Goal: Information Seeking & Learning: Find specific fact

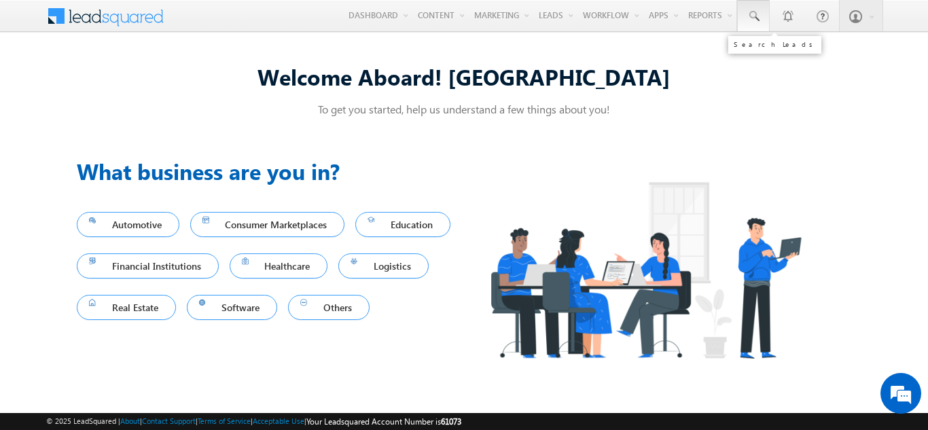
drag, startPoint x: 0, startPoint y: 0, endPoint x: 745, endPoint y: 11, distance: 745.0
click at [745, 11] on link at bounding box center [753, 15] width 33 height 31
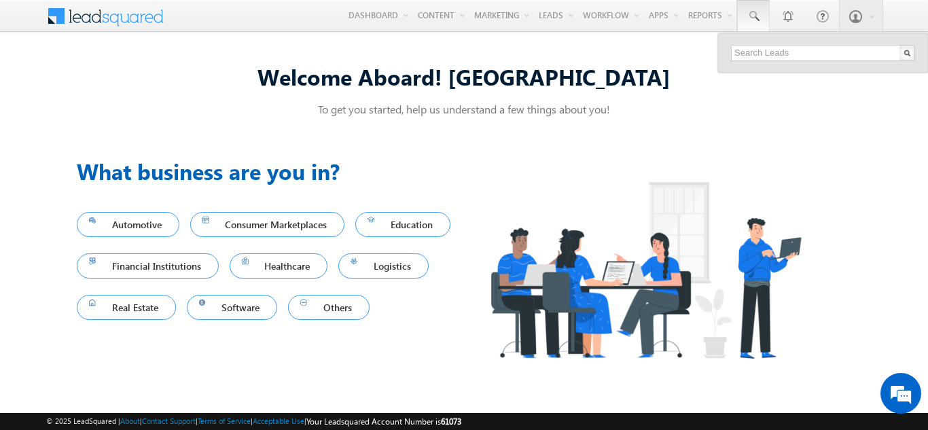
click at [782, 43] on div at bounding box center [823, 52] width 210 height 39
click at [766, 52] on input "text" at bounding box center [823, 53] width 184 height 16
paste input "4113635"
type input "4"
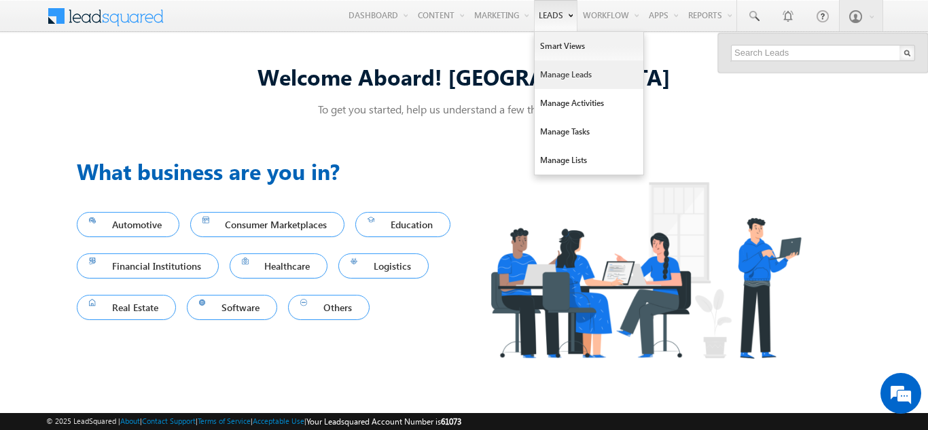
click at [548, 79] on link "Manage Leads" at bounding box center [588, 74] width 109 height 29
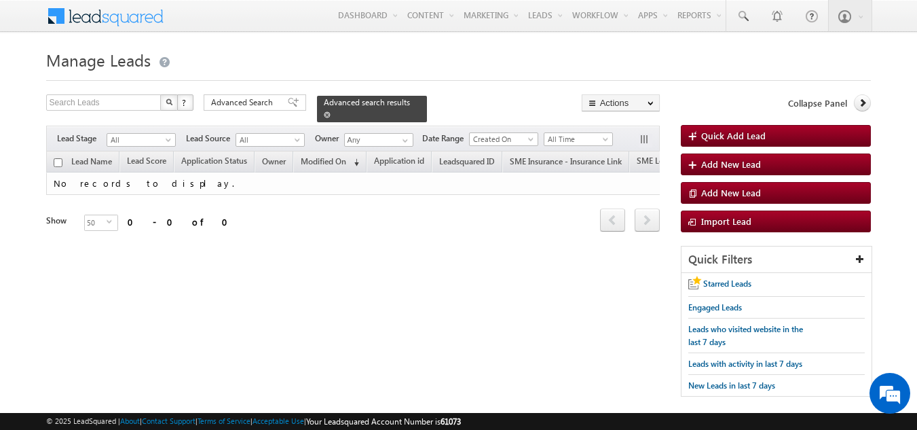
click at [331, 109] on link at bounding box center [327, 115] width 7 height 12
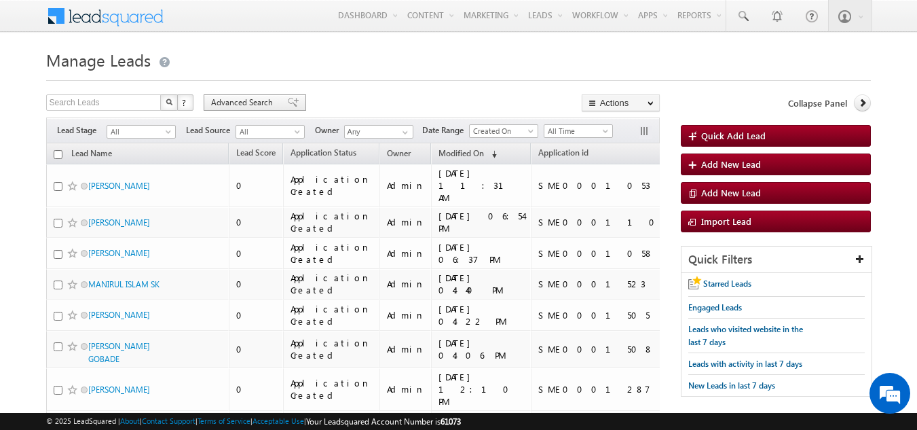
click at [247, 105] on span "Advanced Search" at bounding box center [244, 102] width 66 height 12
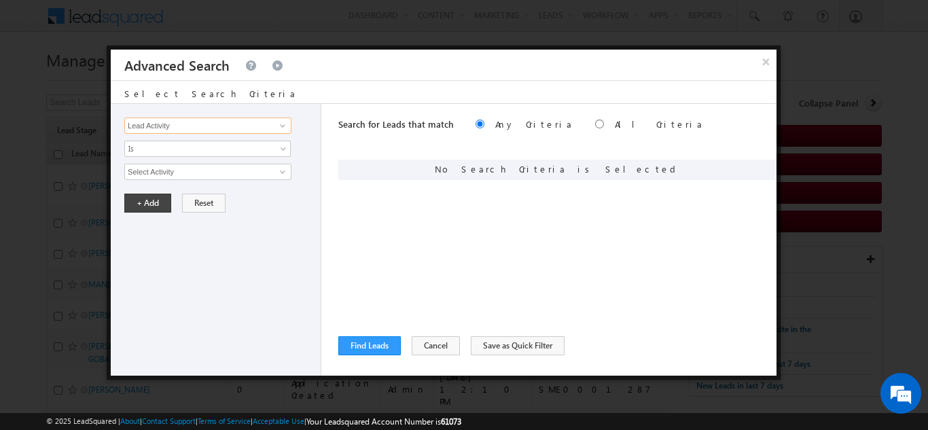
click at [230, 129] on input "Lead Activity" at bounding box center [207, 125] width 167 height 16
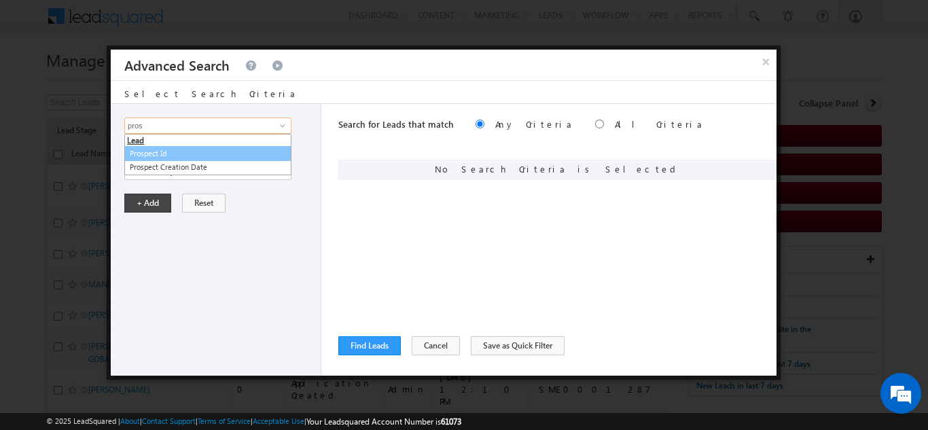
click at [197, 149] on link "Prospect Id" at bounding box center [207, 154] width 167 height 16
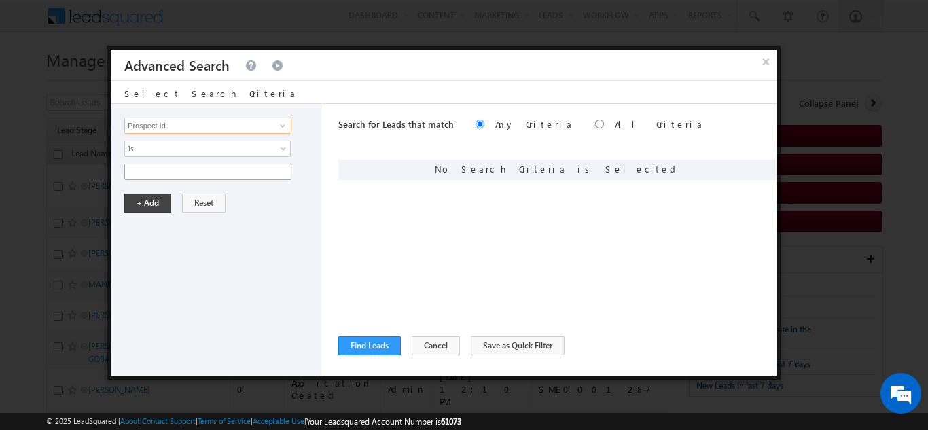
type input "Prospect Id"
click at [194, 174] on input "text" at bounding box center [207, 172] width 167 height 16
paste input "4113635"
type input "4113635"
click at [150, 201] on button "+ Add" at bounding box center [147, 203] width 47 height 19
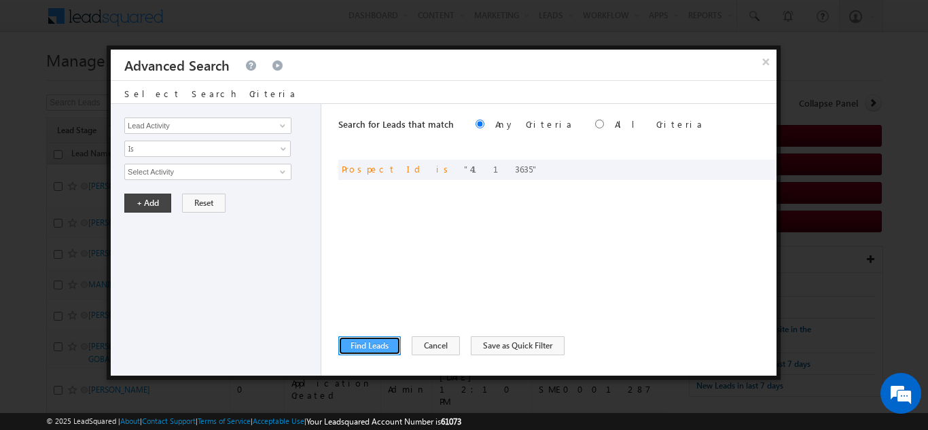
click at [365, 346] on button "Find Leads" at bounding box center [369, 345] width 62 height 19
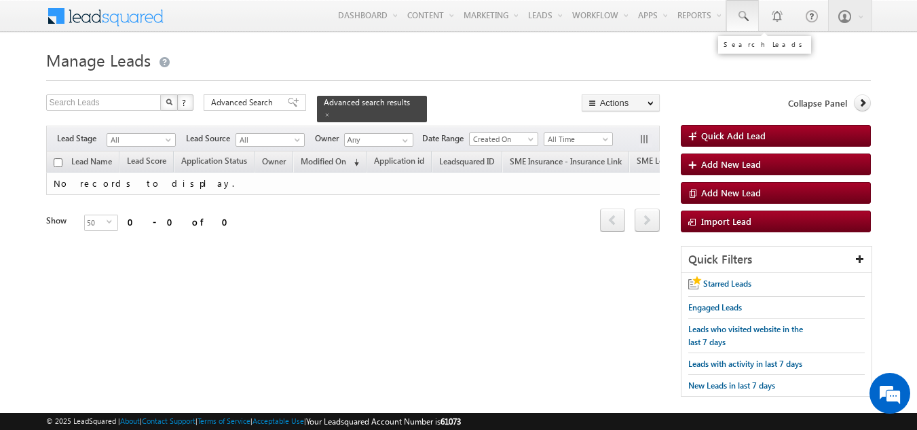
click at [747, 22] on span at bounding box center [743, 17] width 14 height 14
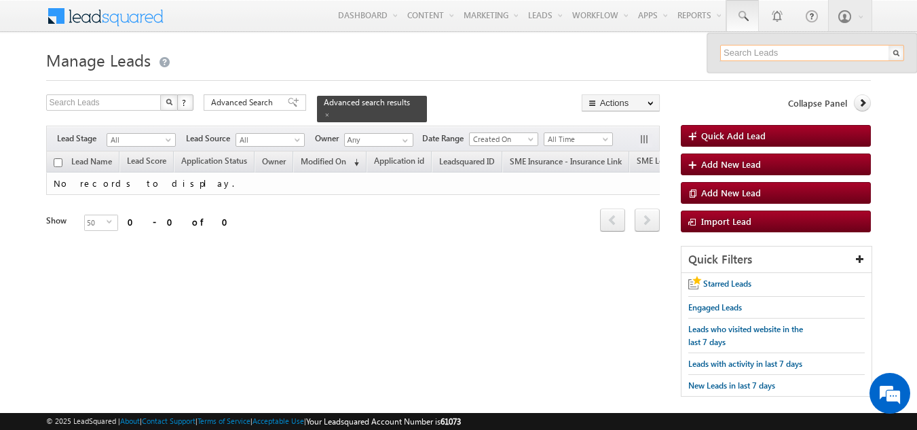
click at [785, 54] on input "text" at bounding box center [812, 53] width 184 height 16
paste input "SME0001053"
type input "SME0001053"
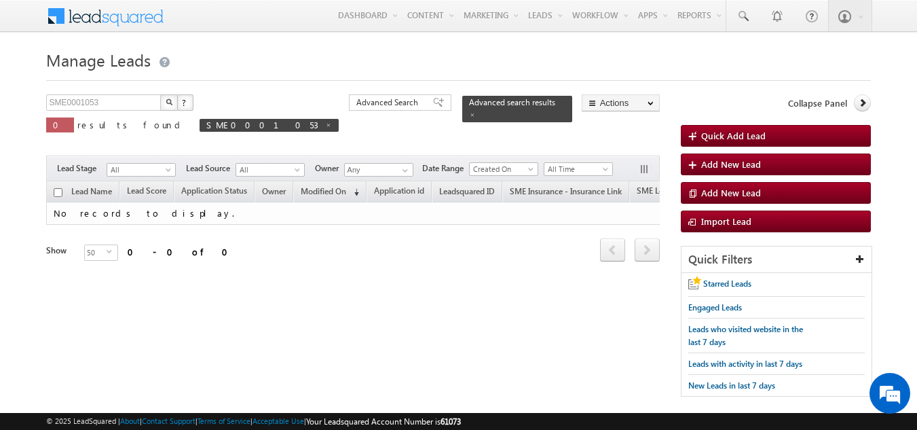
click at [166, 104] on img "button" at bounding box center [169, 101] width 7 height 7
click at [469, 111] on span at bounding box center [472, 114] width 7 height 7
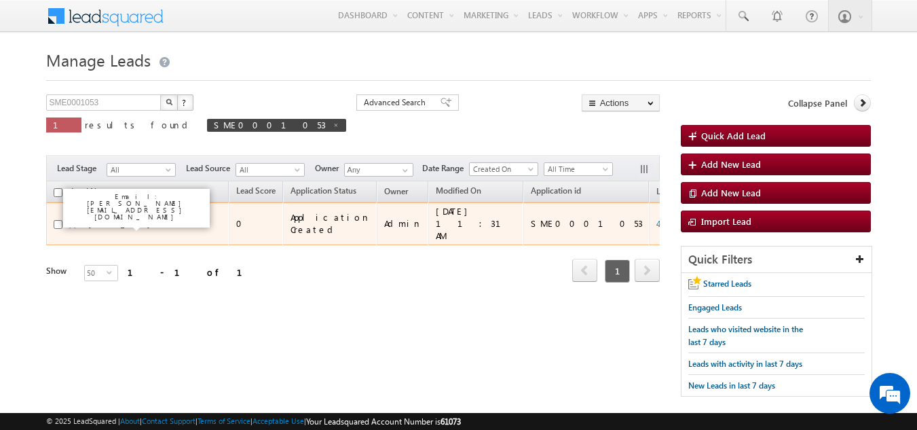
click at [115, 221] on link "[PERSON_NAME]" at bounding box center [119, 224] width 62 height 10
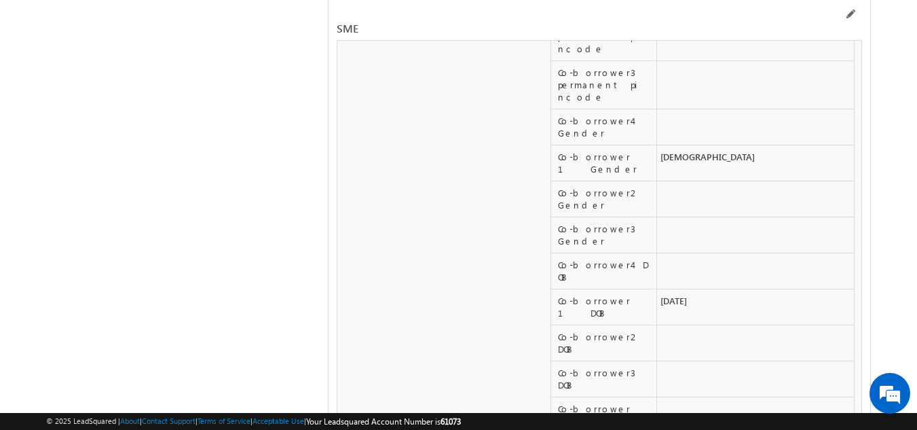
scroll to position [21810, 0]
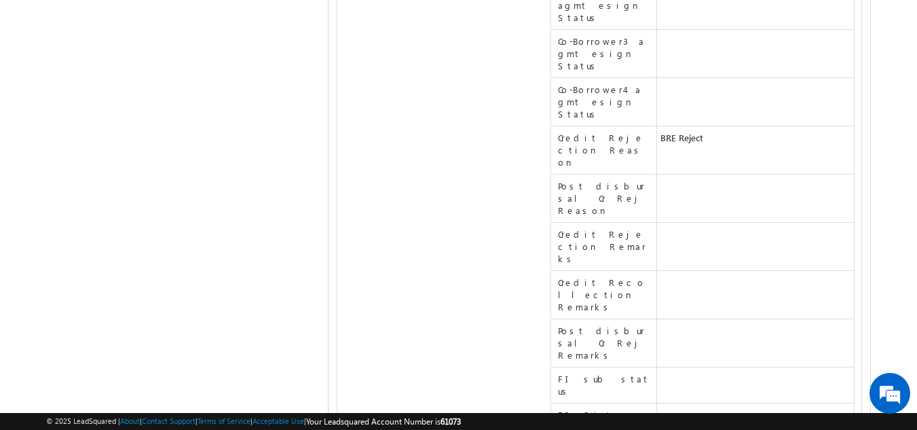
scroll to position [23748, 0]
drag, startPoint x: 553, startPoint y: 221, endPoint x: 701, endPoint y: 238, distance: 148.9
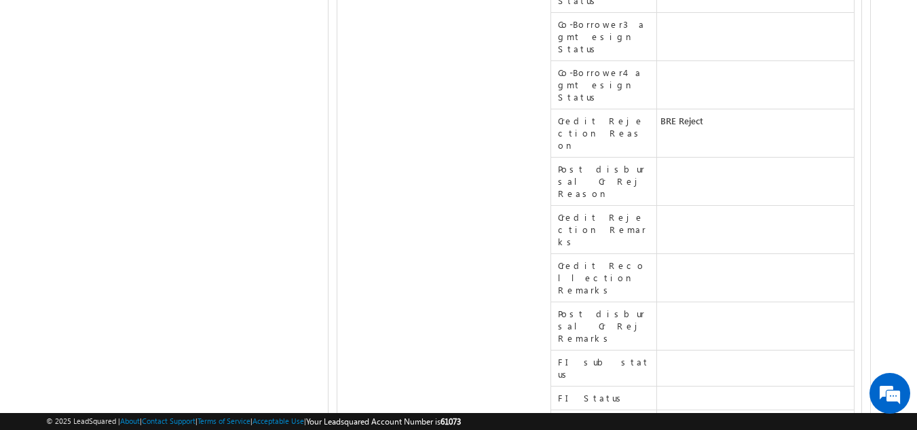
scroll to position [23765, 0]
